Goal: Task Accomplishment & Management: Manage account settings

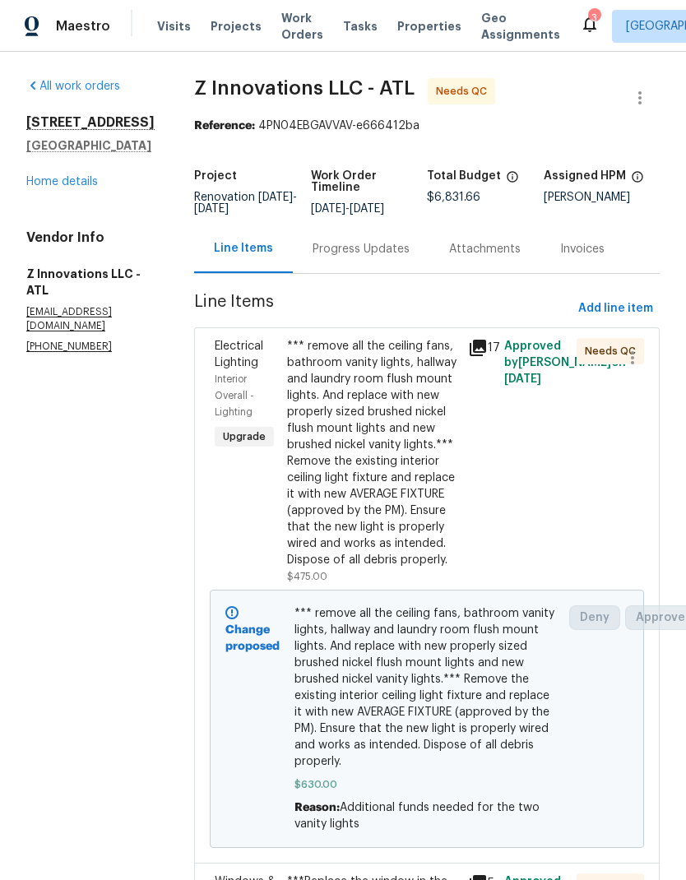
click at [85, 197] on div "All work orders [STREET_ADDRESS] Home details Vendor Info Z Innovations LLC - A…" at bounding box center [90, 215] width 128 height 275
click at [80, 179] on link "Home details" at bounding box center [62, 182] width 72 height 12
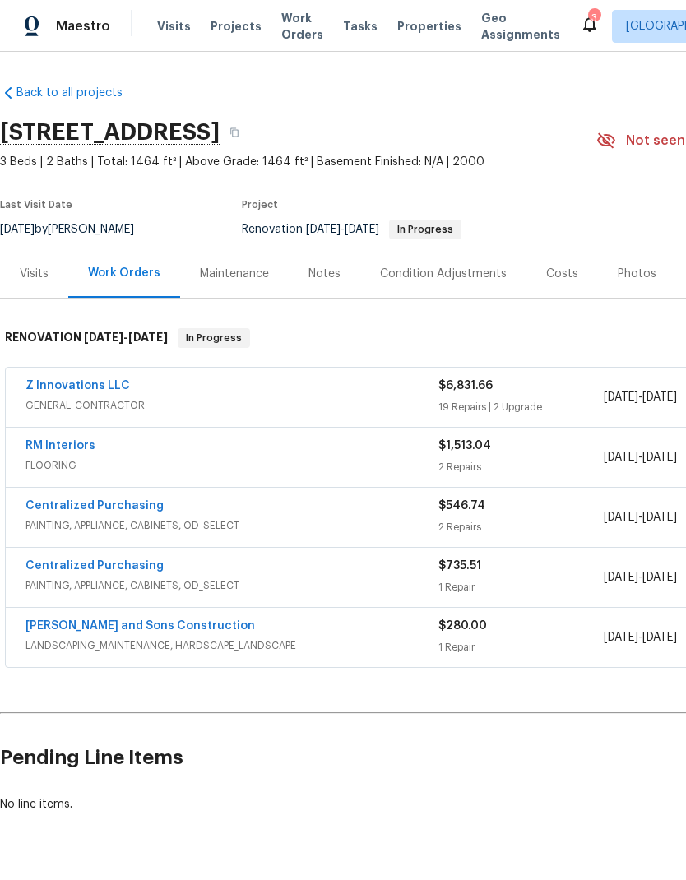
click at [71, 451] on link "RM Interiors" at bounding box center [60, 446] width 70 height 12
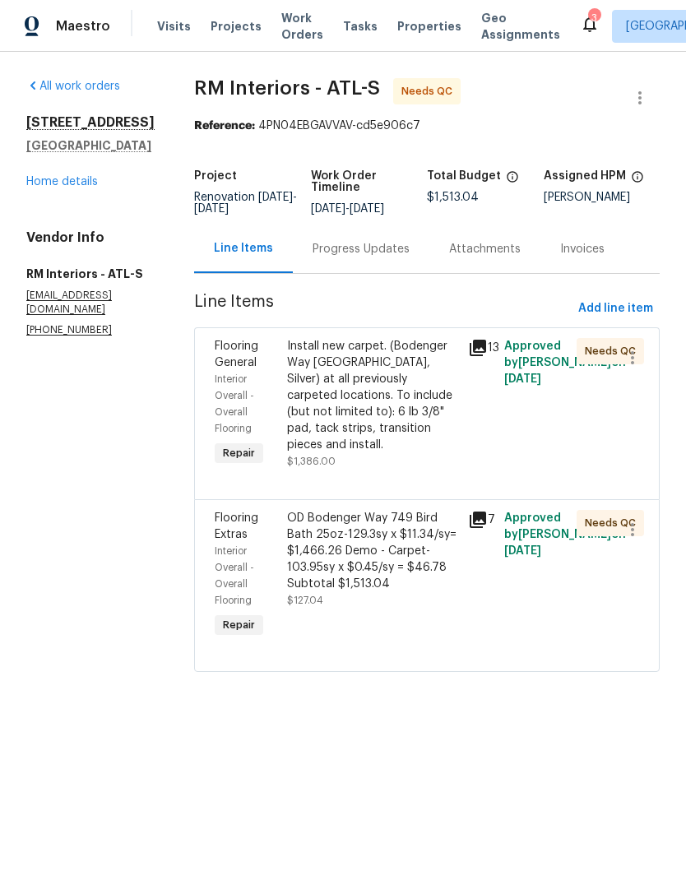
click at [387, 414] on div "Install new carpet. (Bodenger Way [GEOGRAPHIC_DATA], Silver) at all previously …" at bounding box center [372, 395] width 171 height 115
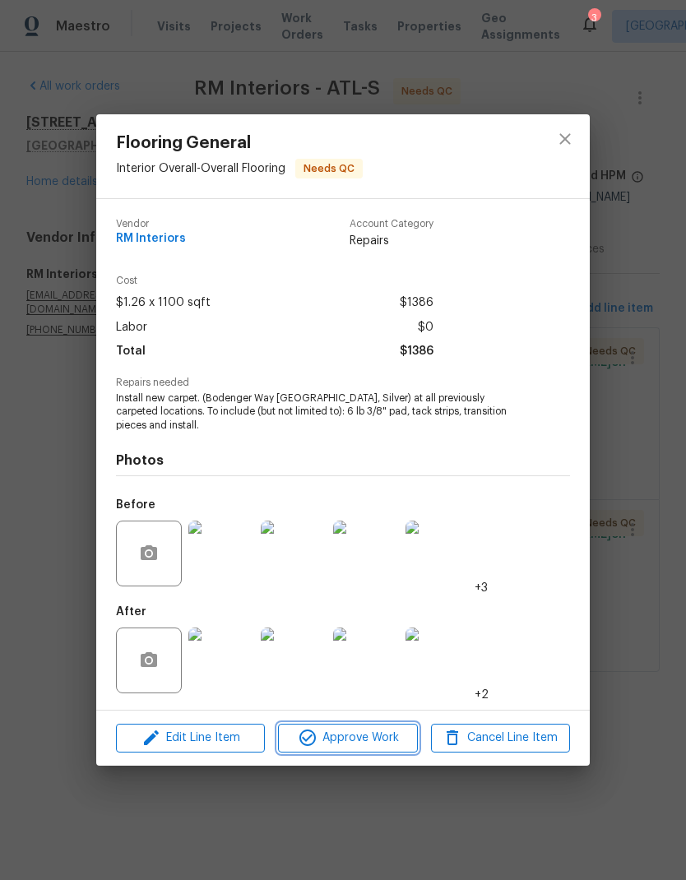
click at [376, 746] on span "Approve Work" at bounding box center [347, 738] width 129 height 21
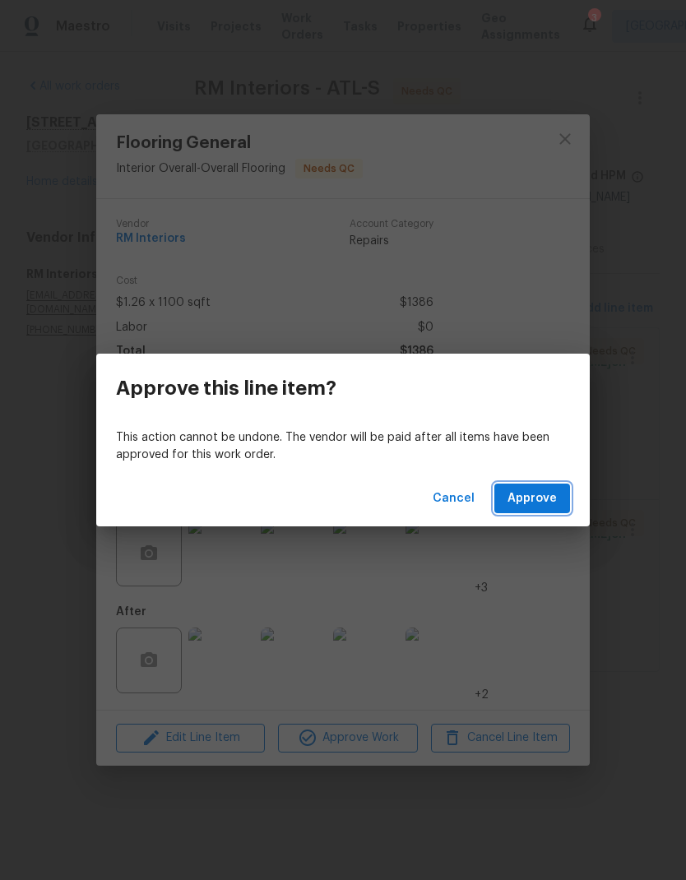
click at [548, 502] on span "Approve" at bounding box center [531, 498] width 49 height 21
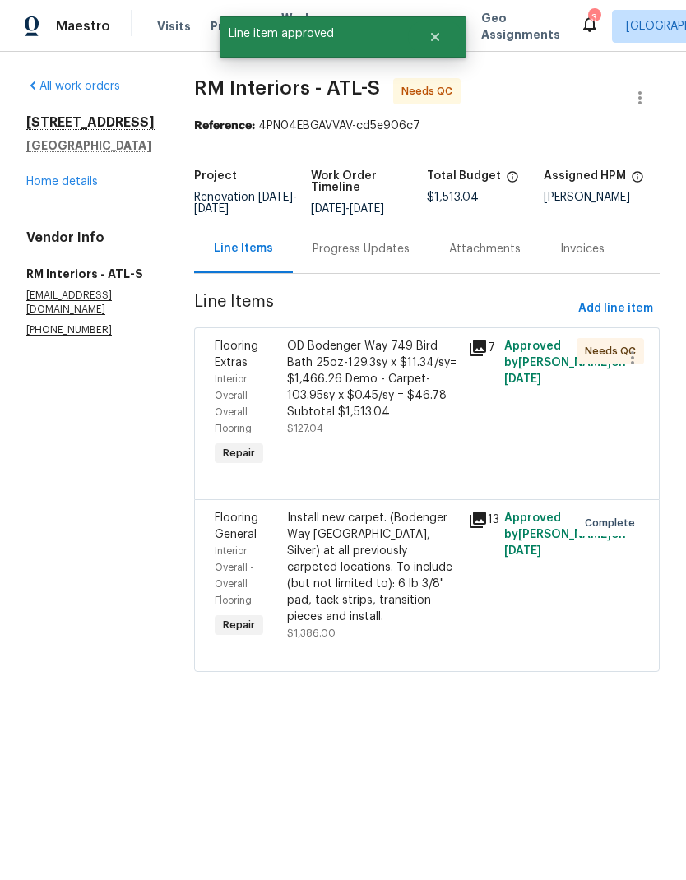
click at [391, 383] on div "OD Bodenger Way 749 Bird Bath 25oz-129.3sy x $11.34/sy= $1,466.26 Demo - Carpet…" at bounding box center [372, 379] width 171 height 82
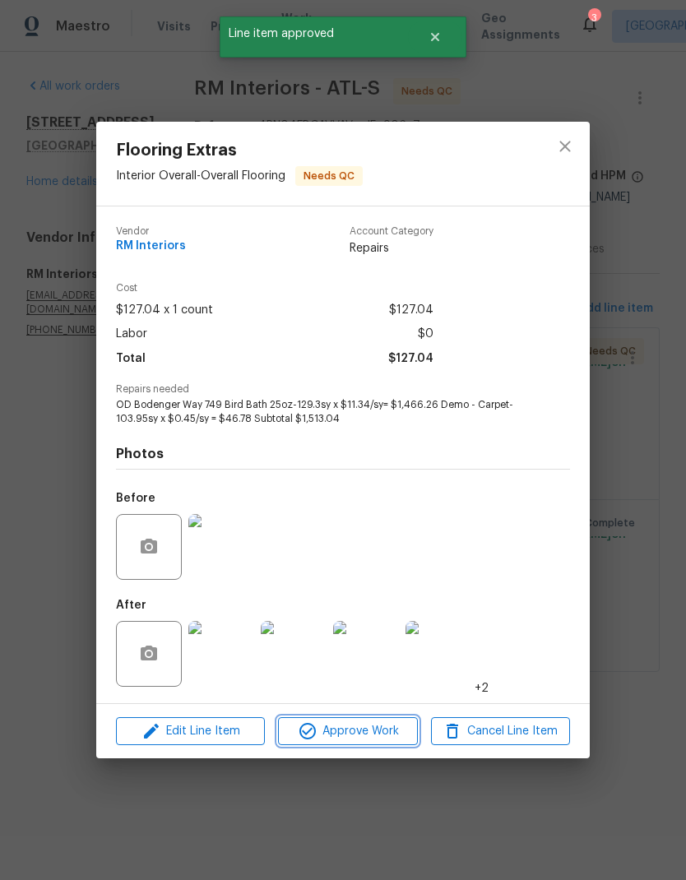
click at [364, 734] on span "Approve Work" at bounding box center [347, 731] width 129 height 21
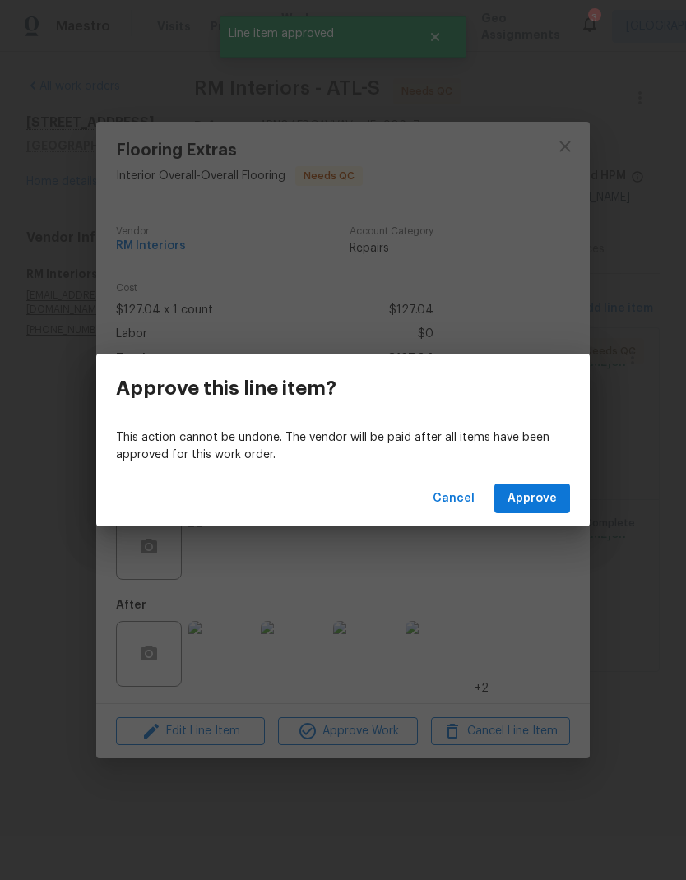
click at [553, 493] on span "Approve" at bounding box center [531, 498] width 49 height 21
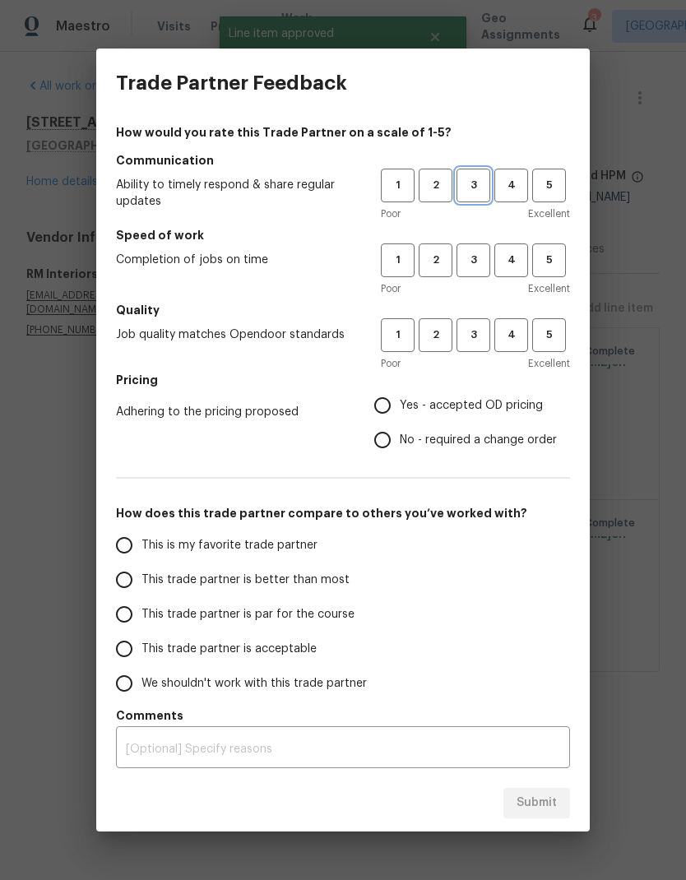
click at [477, 196] on button "3" at bounding box center [473, 186] width 34 height 34
click at [475, 247] on button "3" at bounding box center [473, 260] width 34 height 34
click at [478, 327] on span "3" at bounding box center [473, 335] width 30 height 19
click at [387, 445] on input "No - required a change order" at bounding box center [382, 440] width 35 height 35
radio input "true"
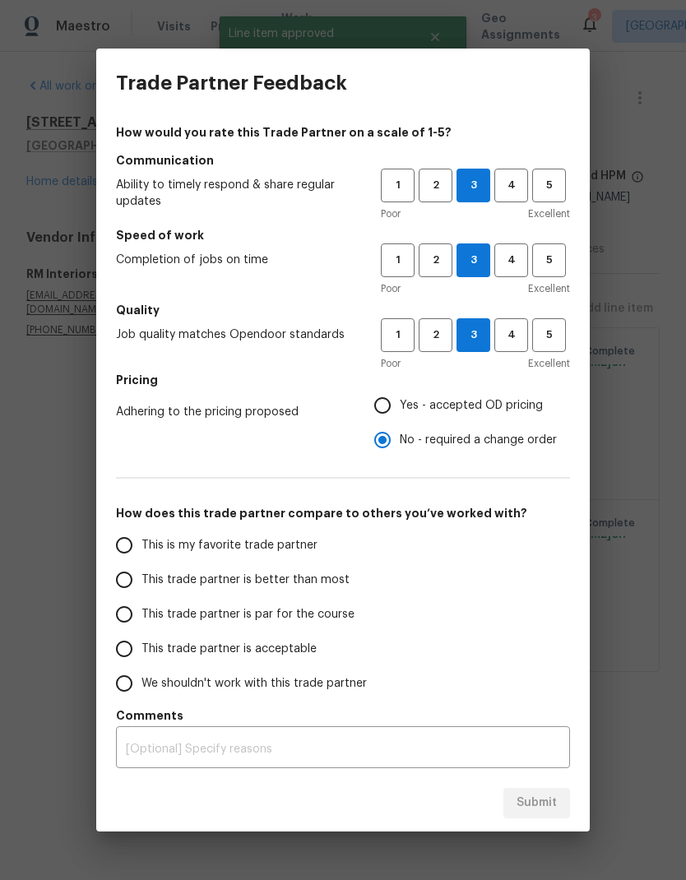
click at [128, 623] on input "This trade partner is par for the course" at bounding box center [124, 614] width 35 height 35
click at [539, 805] on span "Submit" at bounding box center [536, 803] width 40 height 21
radio input "true"
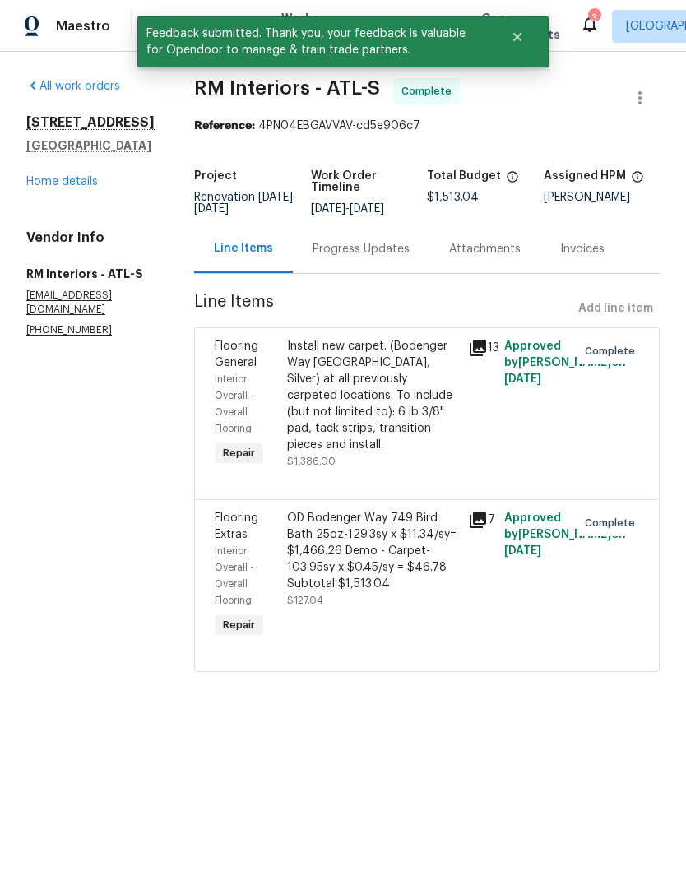
click at [72, 187] on link "Home details" at bounding box center [62, 182] width 72 height 12
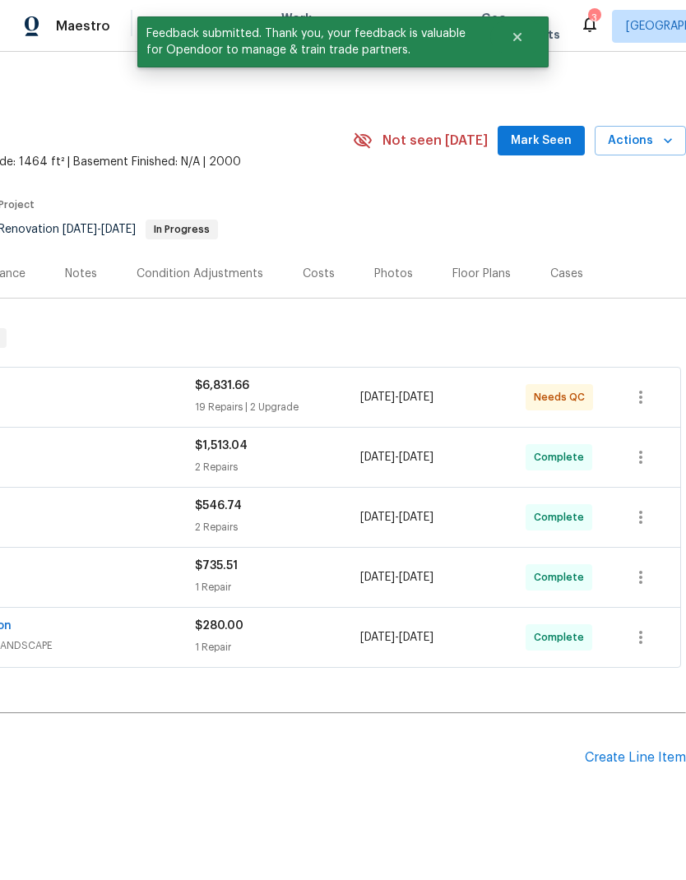
scroll to position [0, 243]
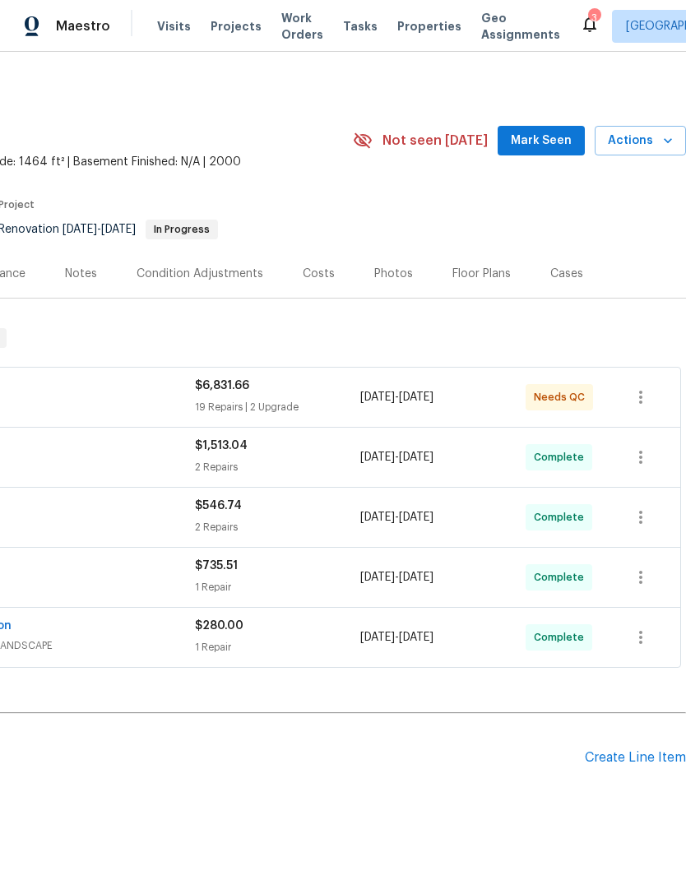
click at [666, 141] on icon "button" at bounding box center [668, 140] width 8 height 5
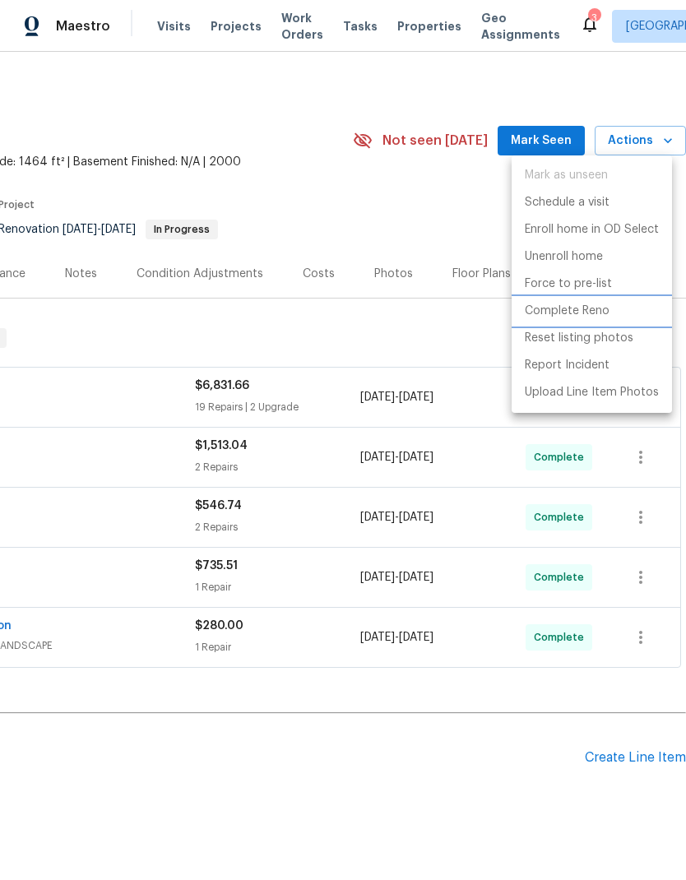
click at [583, 315] on p "Complete Reno" at bounding box center [567, 311] width 85 height 17
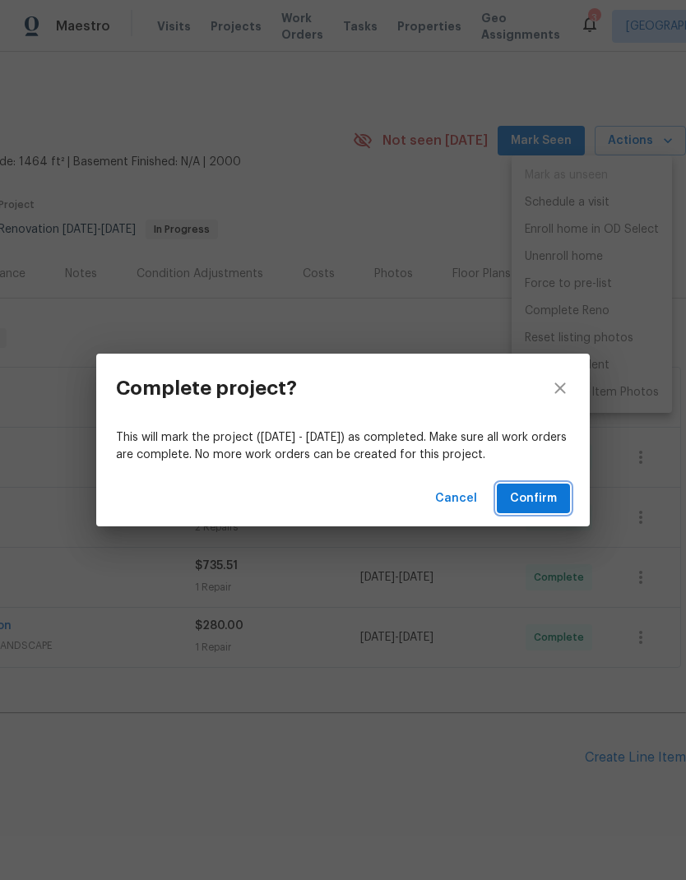
click at [544, 503] on span "Confirm" at bounding box center [533, 498] width 47 height 21
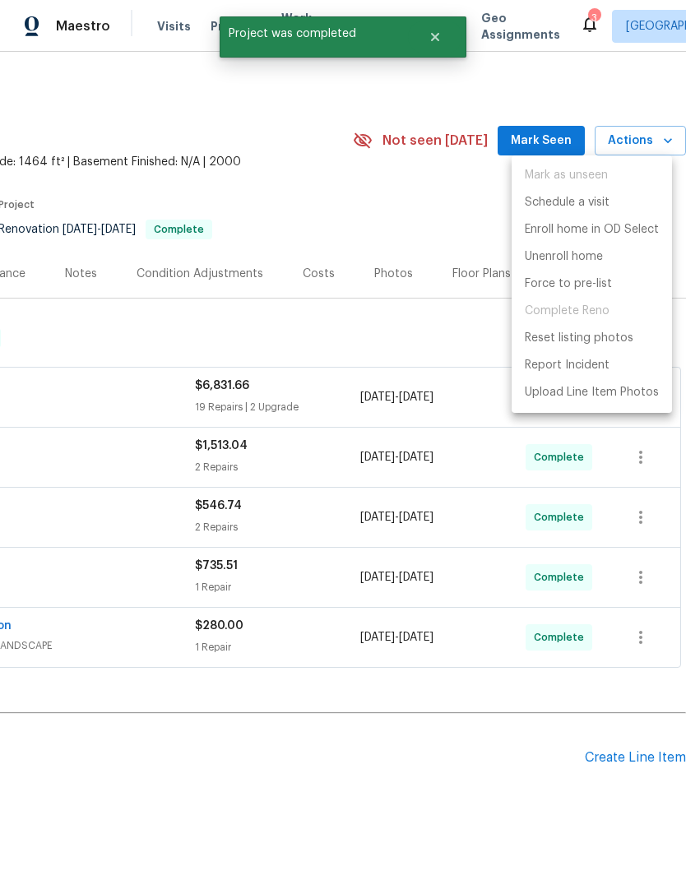
click at [567, 136] on div at bounding box center [343, 440] width 686 height 880
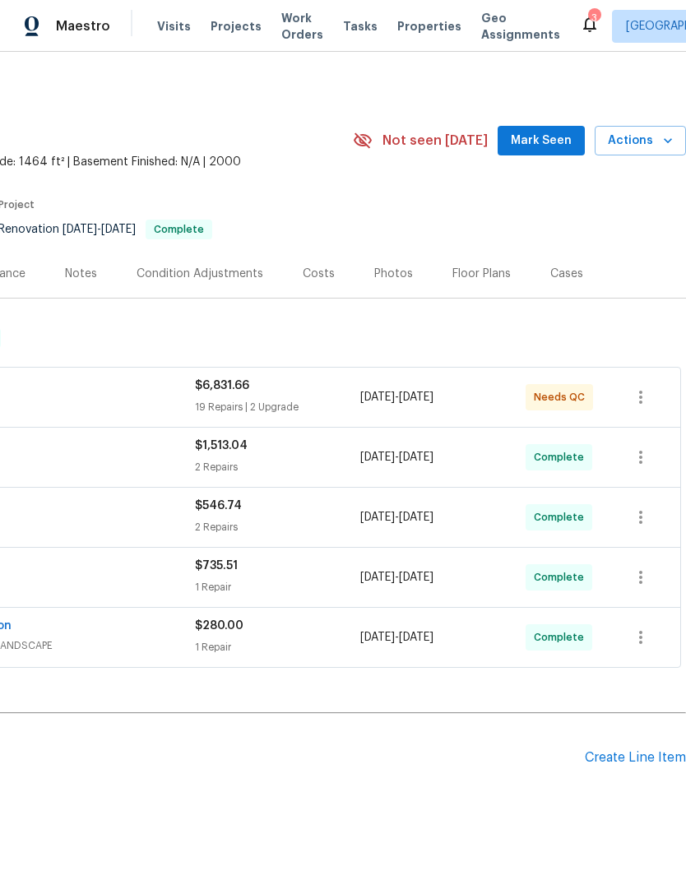
click at [569, 141] on span "Mark Seen" at bounding box center [541, 141] width 61 height 21
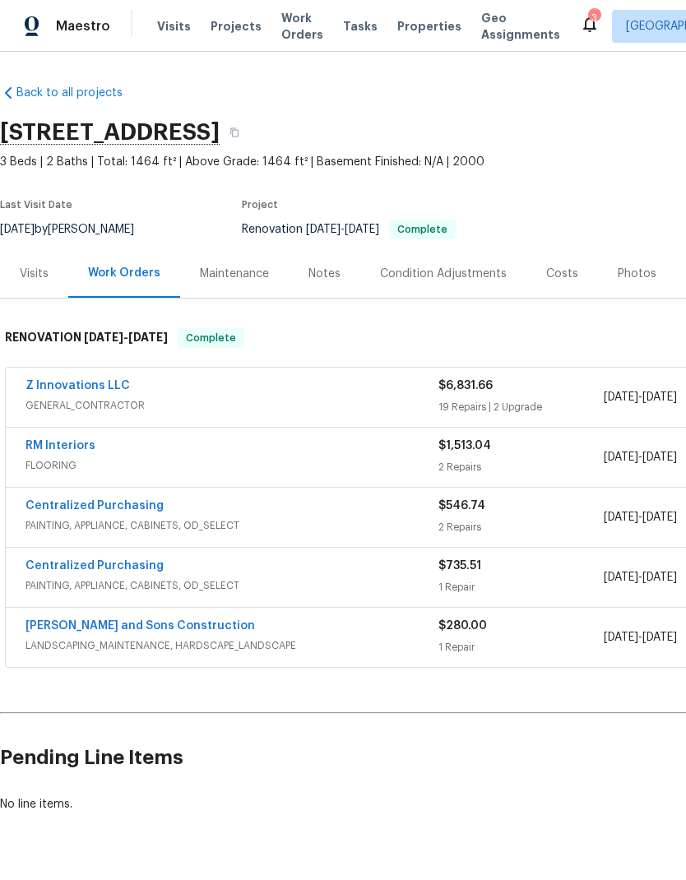
scroll to position [0, 0]
click at [626, 280] on div "Photos" at bounding box center [637, 274] width 39 height 16
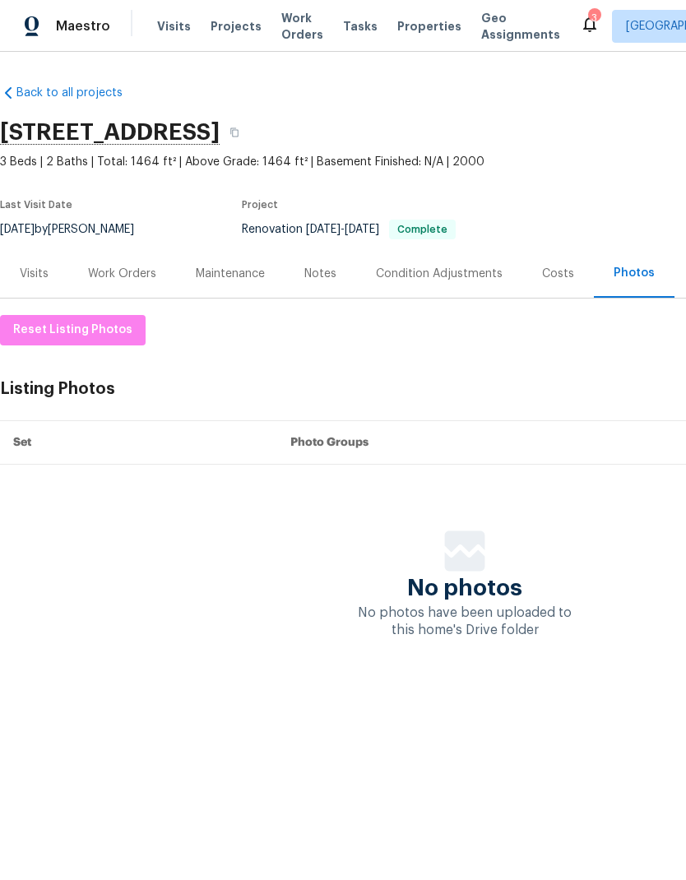
click at [541, 285] on div "Costs" at bounding box center [558, 273] width 72 height 49
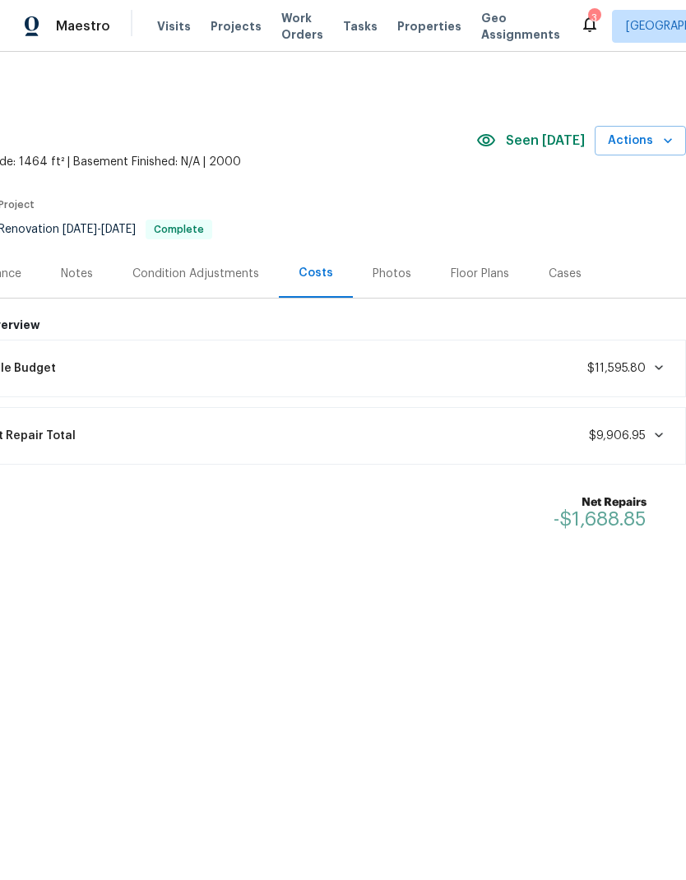
scroll to position [0, 243]
click at [396, 273] on div "Photos" at bounding box center [392, 274] width 39 height 16
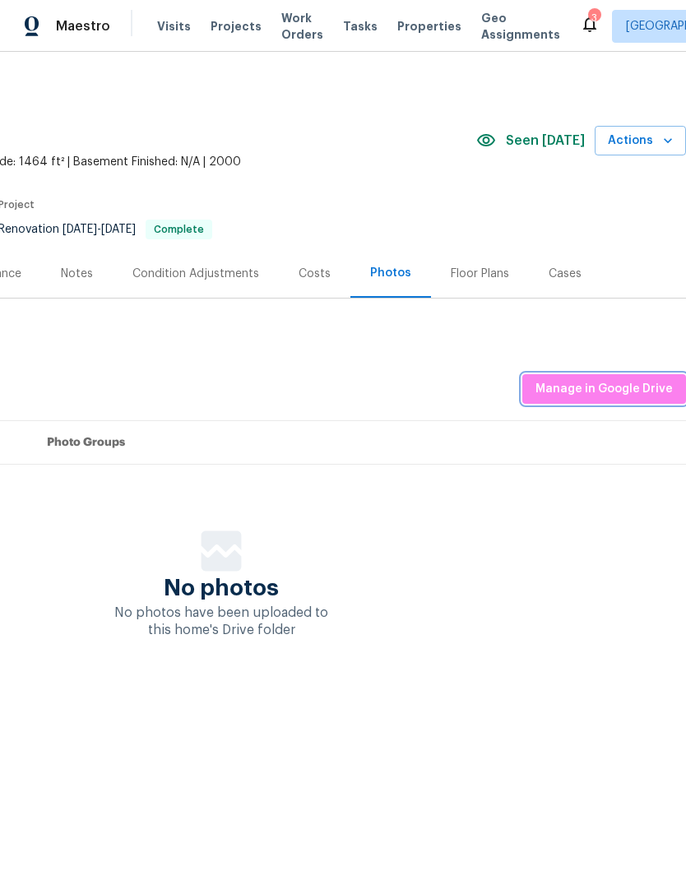
click at [601, 392] on span "Manage in Google Drive" at bounding box center [603, 389] width 137 height 21
